Goal: Transaction & Acquisition: Purchase product/service

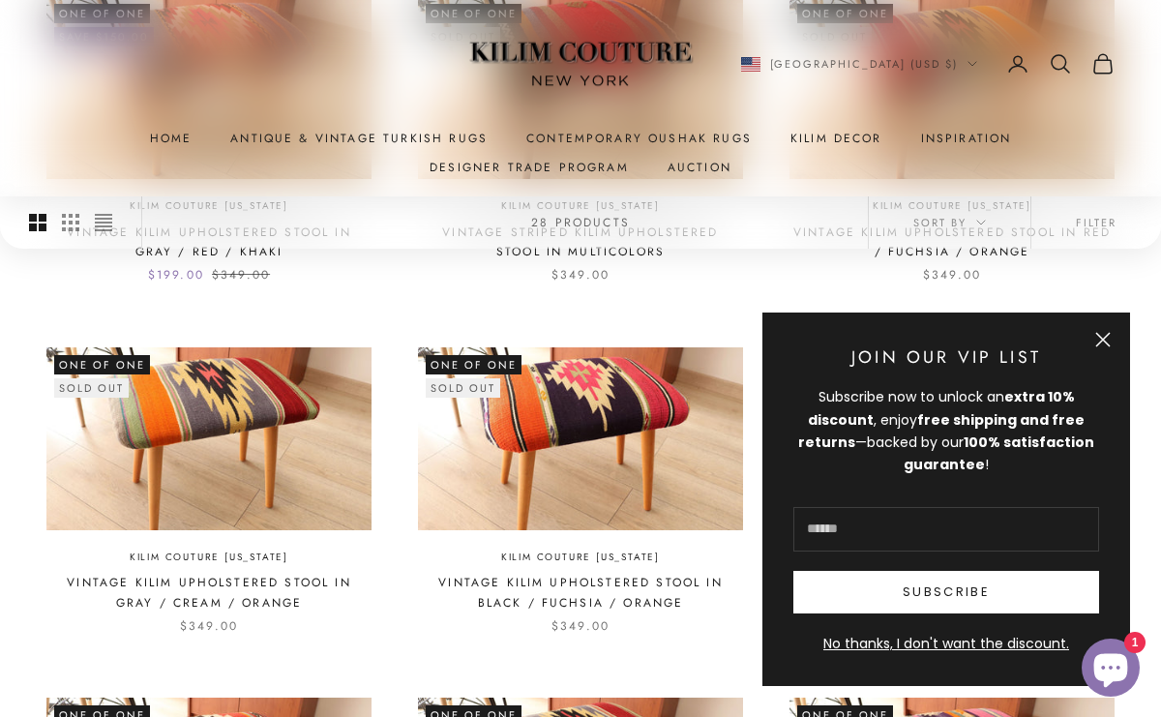
scroll to position [1008, 0]
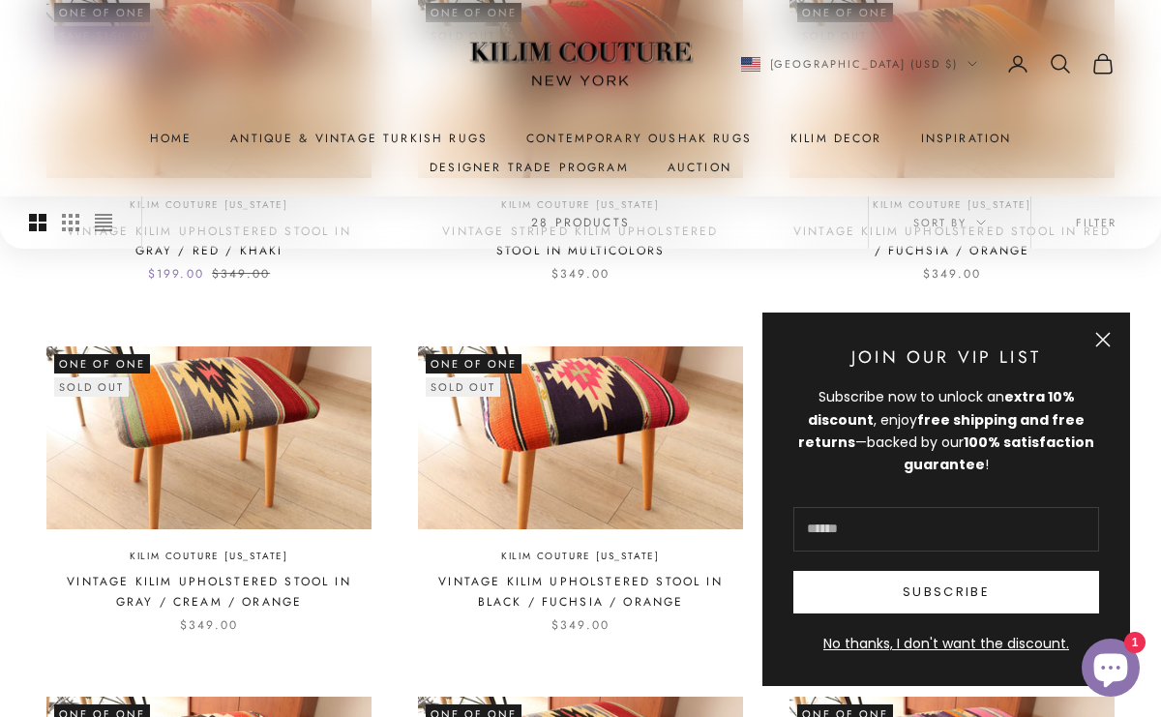
click at [1100, 332] on button "Close" at bounding box center [1103, 339] width 15 height 15
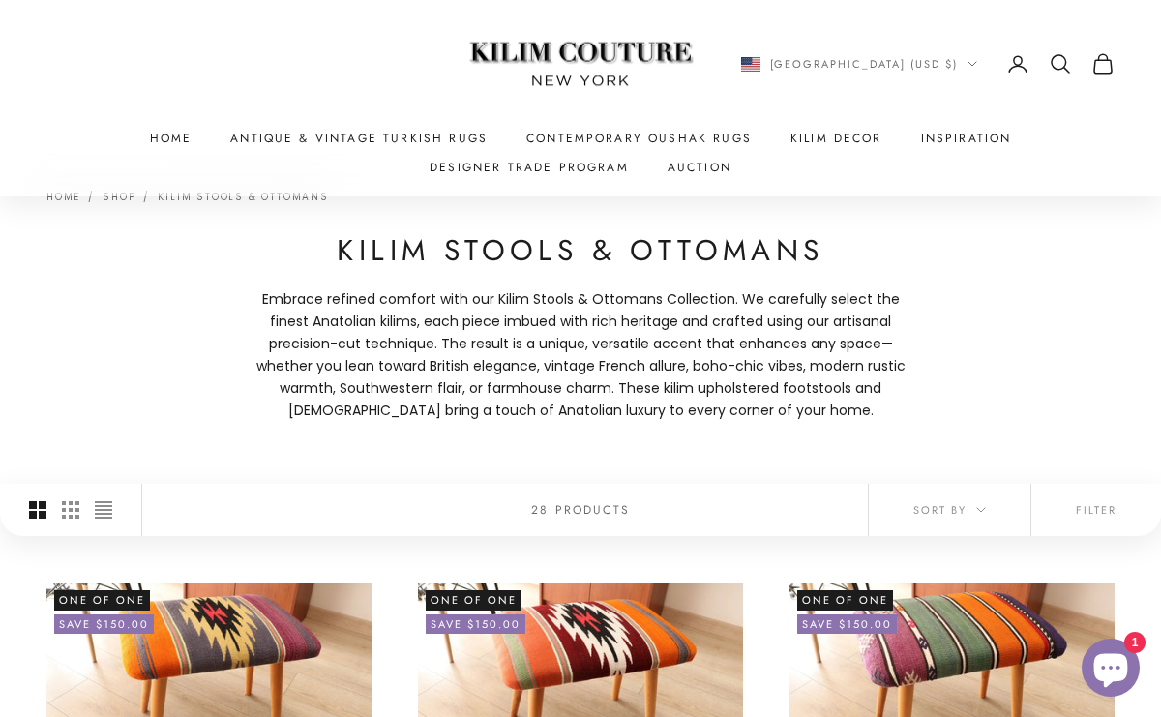
scroll to position [0, 0]
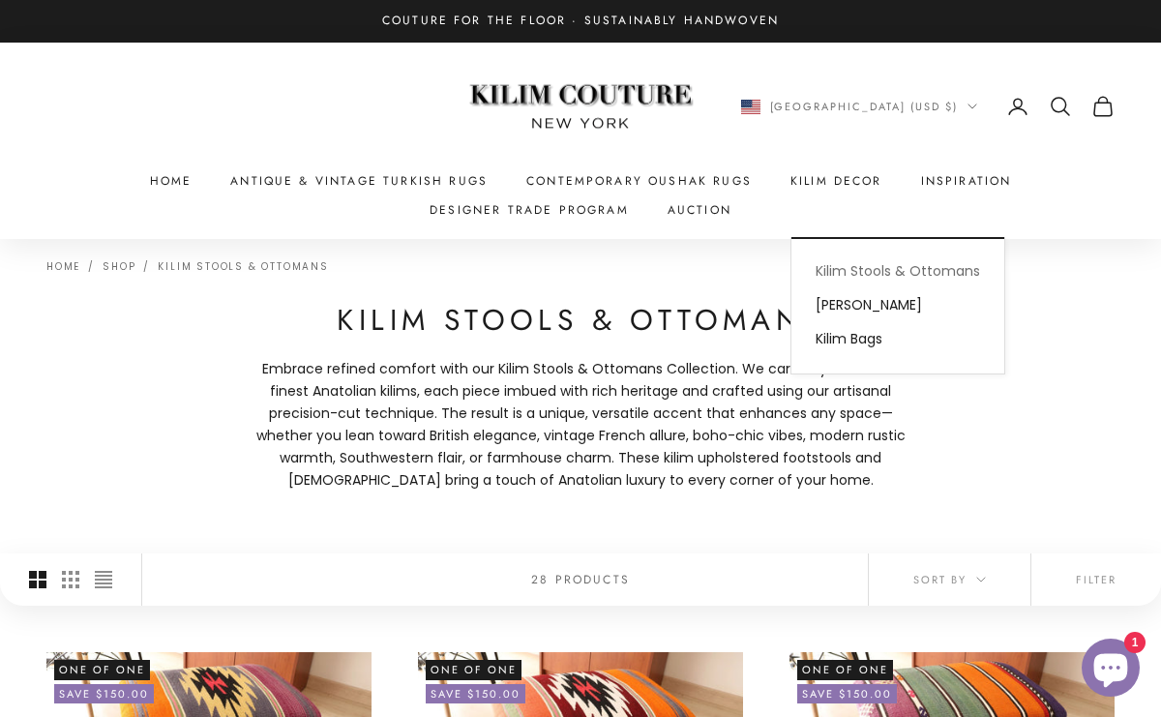
click at [869, 269] on link "Kilim Stools & Ottomans" at bounding box center [898, 272] width 213 height 34
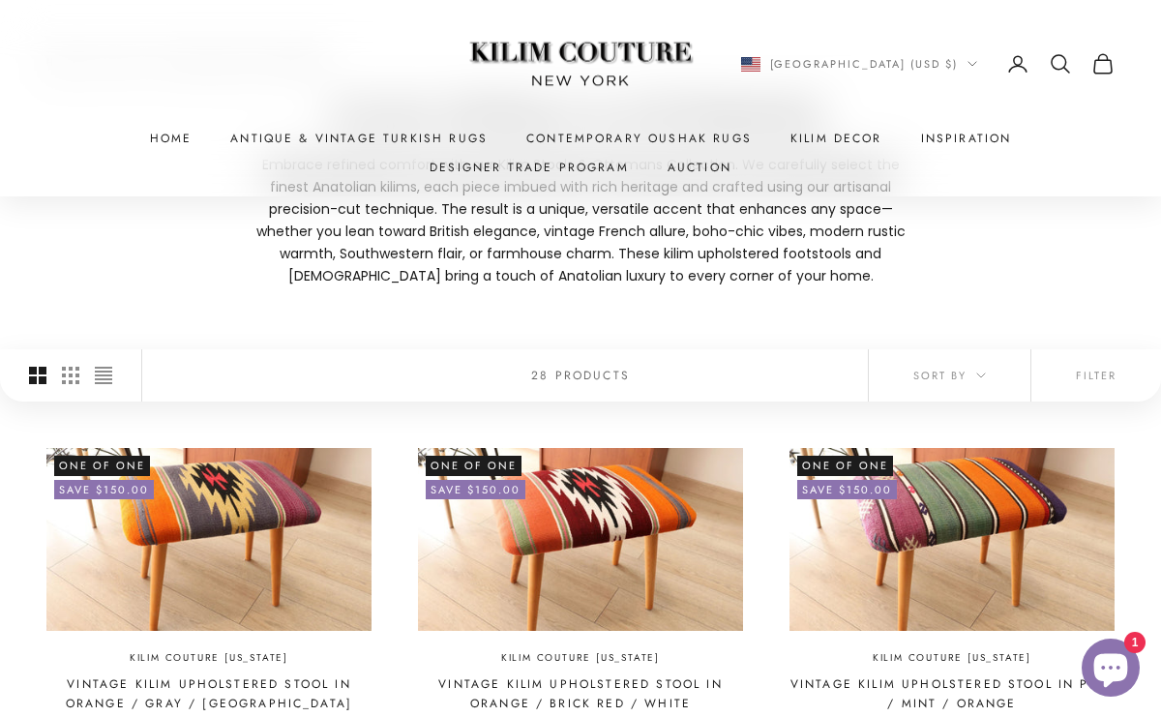
scroll to position [174, 0]
